Goal: Entertainment & Leisure: Consume media (video, audio)

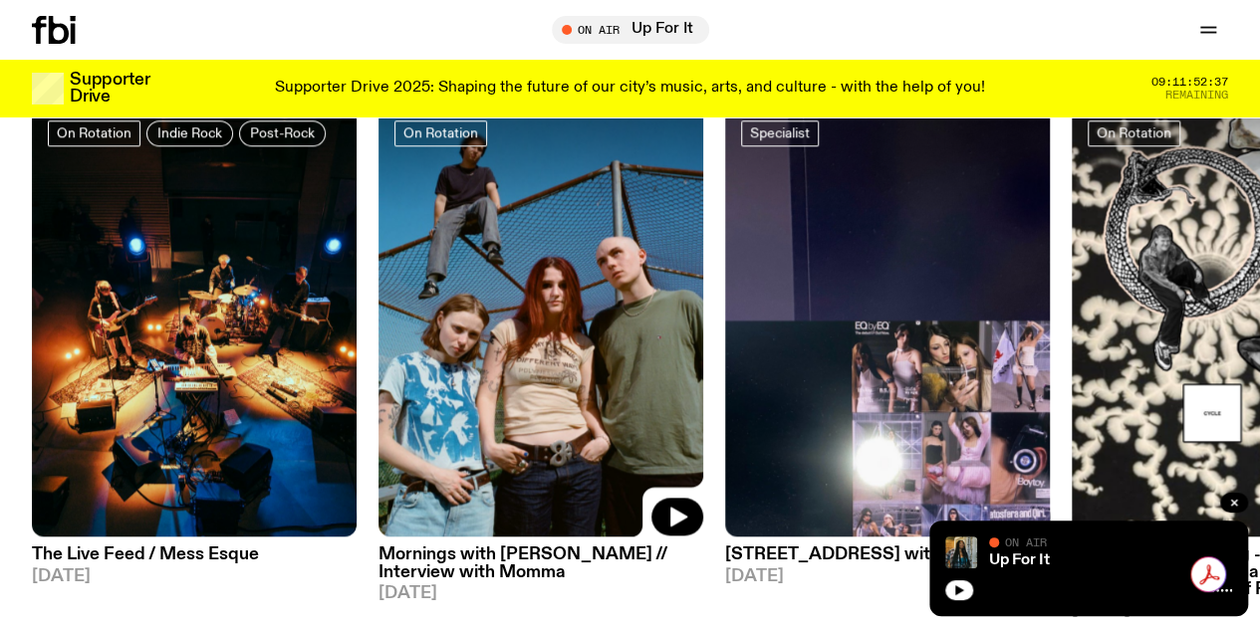
scroll to position [1080, 0]
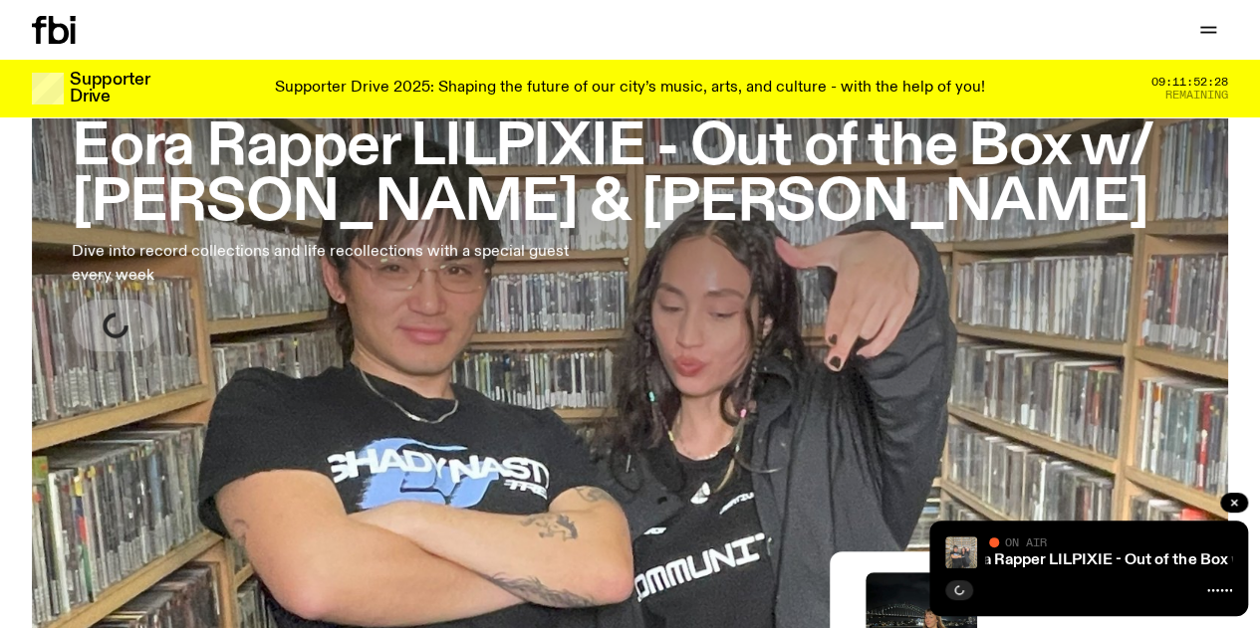
scroll to position [193, 0]
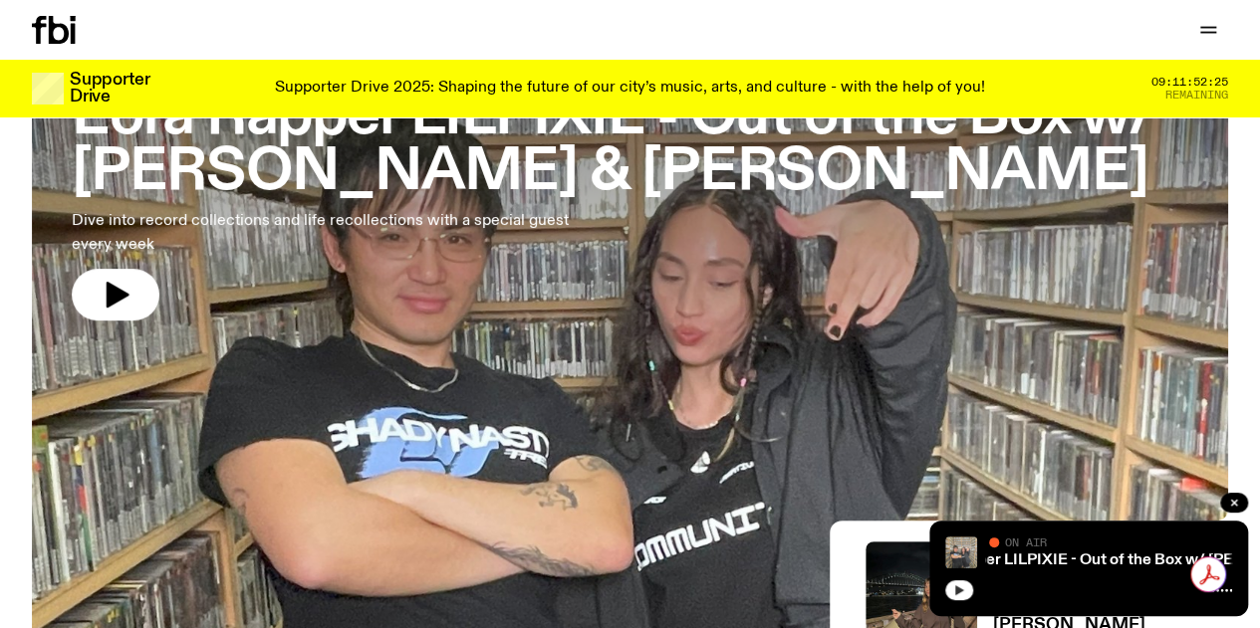
click at [970, 594] on button "button" at bounding box center [959, 590] width 28 height 20
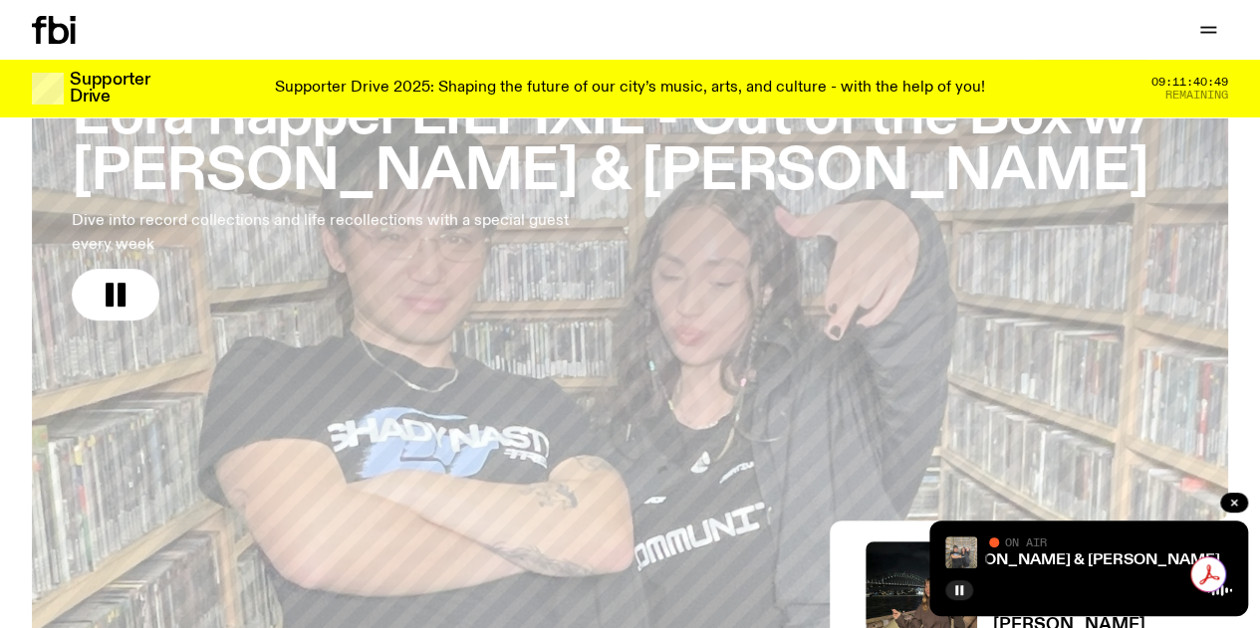
drag, startPoint x: 199, startPoint y: 39, endPoint x: 297, endPoint y: 103, distance: 116.5
click at [0, 0] on link "Schedule" at bounding box center [0, 0] width 0 height 0
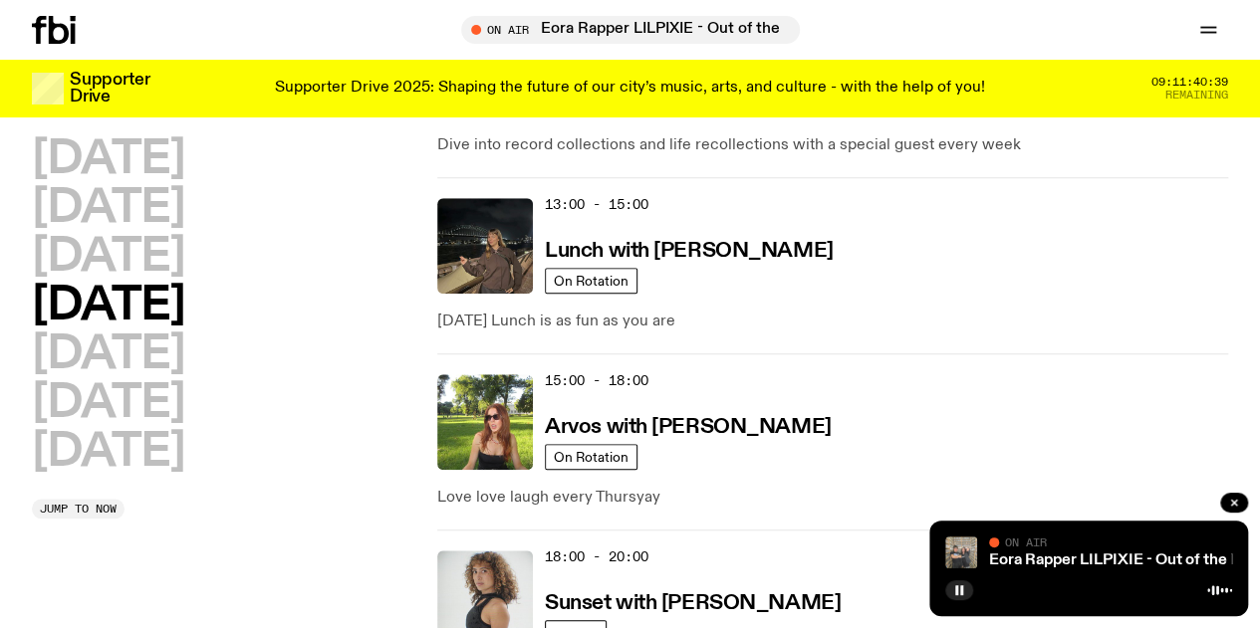
scroll to position [790, 0]
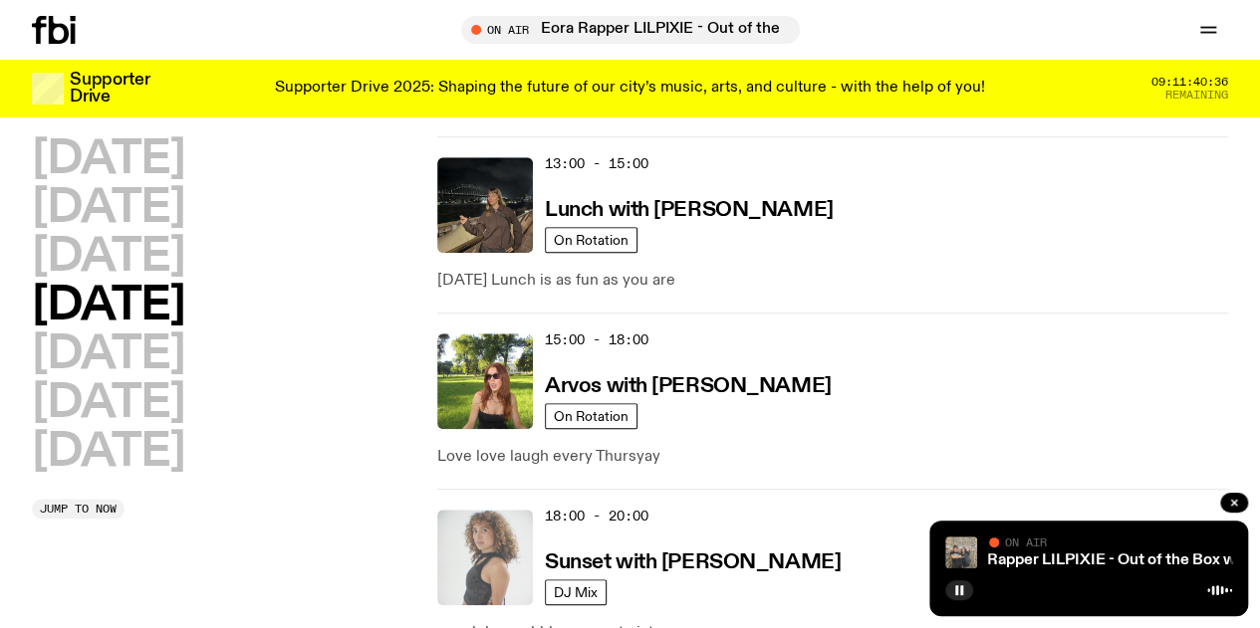
click at [516, 510] on img at bounding box center [485, 558] width 96 height 96
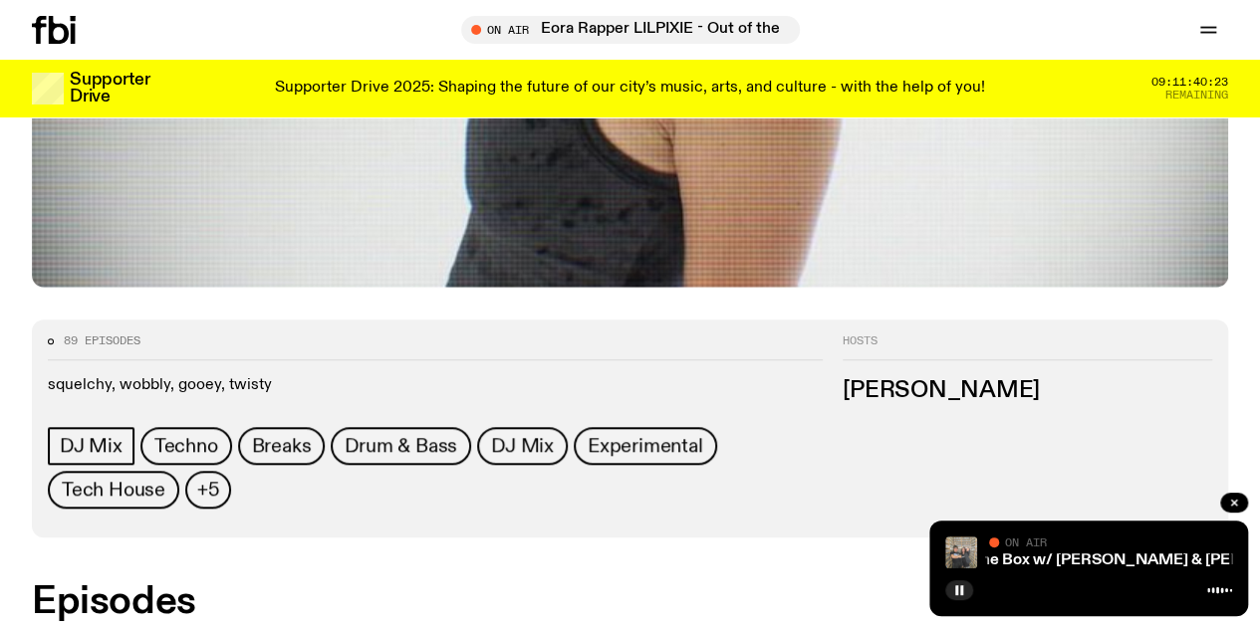
scroll to position [782, 0]
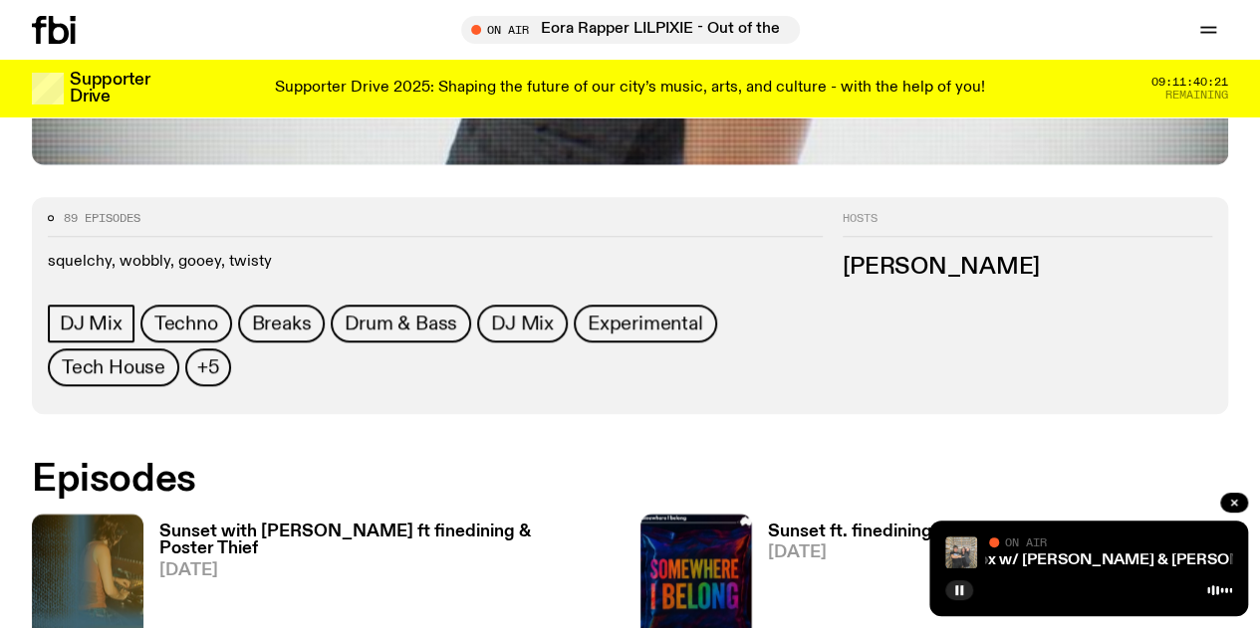
click at [243, 524] on h3 "Sunset with [PERSON_NAME] ft finedining & Poster Thief" at bounding box center [389, 541] width 461 height 34
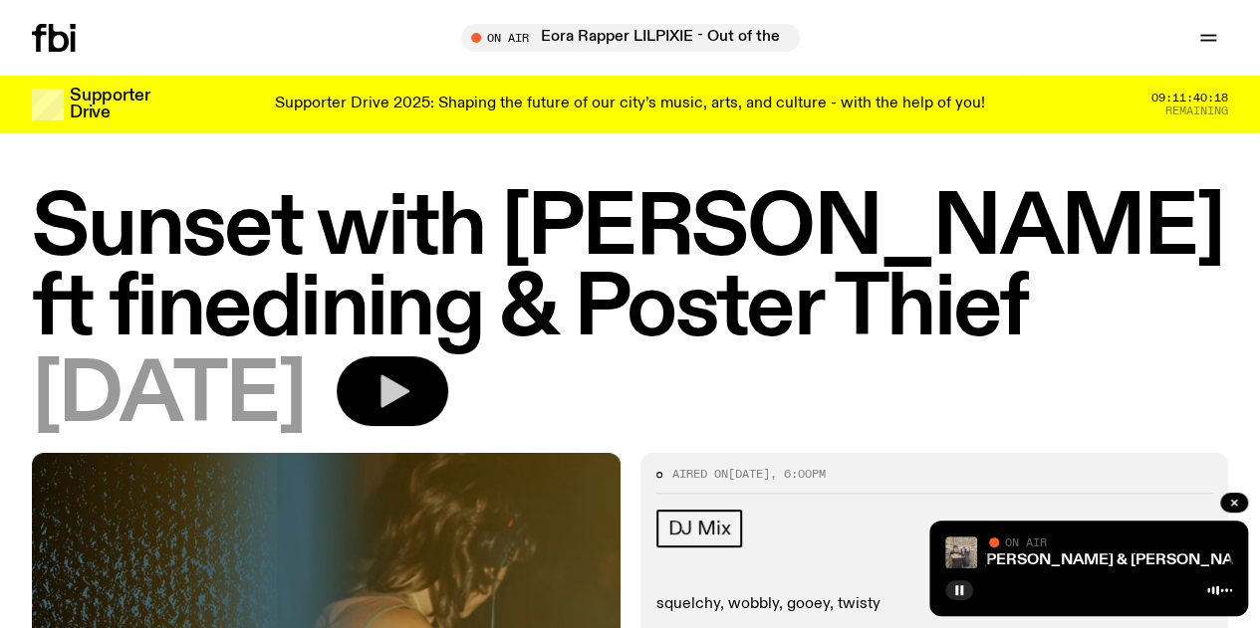
click at [412, 411] on icon "button" at bounding box center [392, 391] width 40 height 40
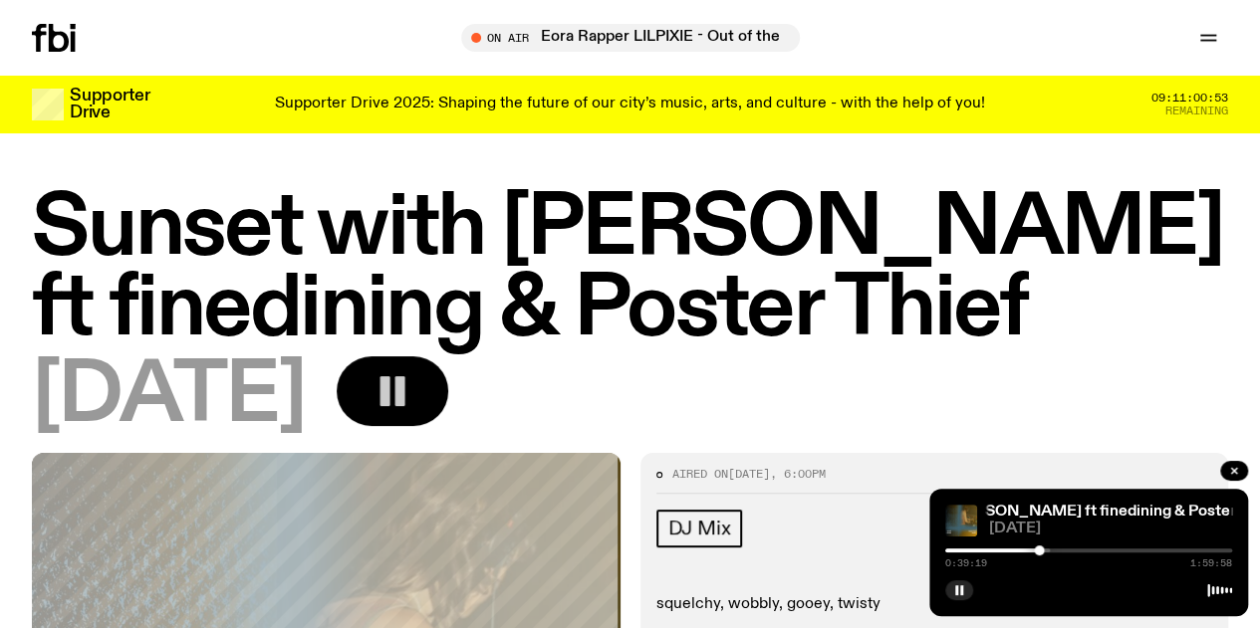
click at [412, 399] on icon "button" at bounding box center [392, 391] width 40 height 40
